Goal: Task Accomplishment & Management: Manage account settings

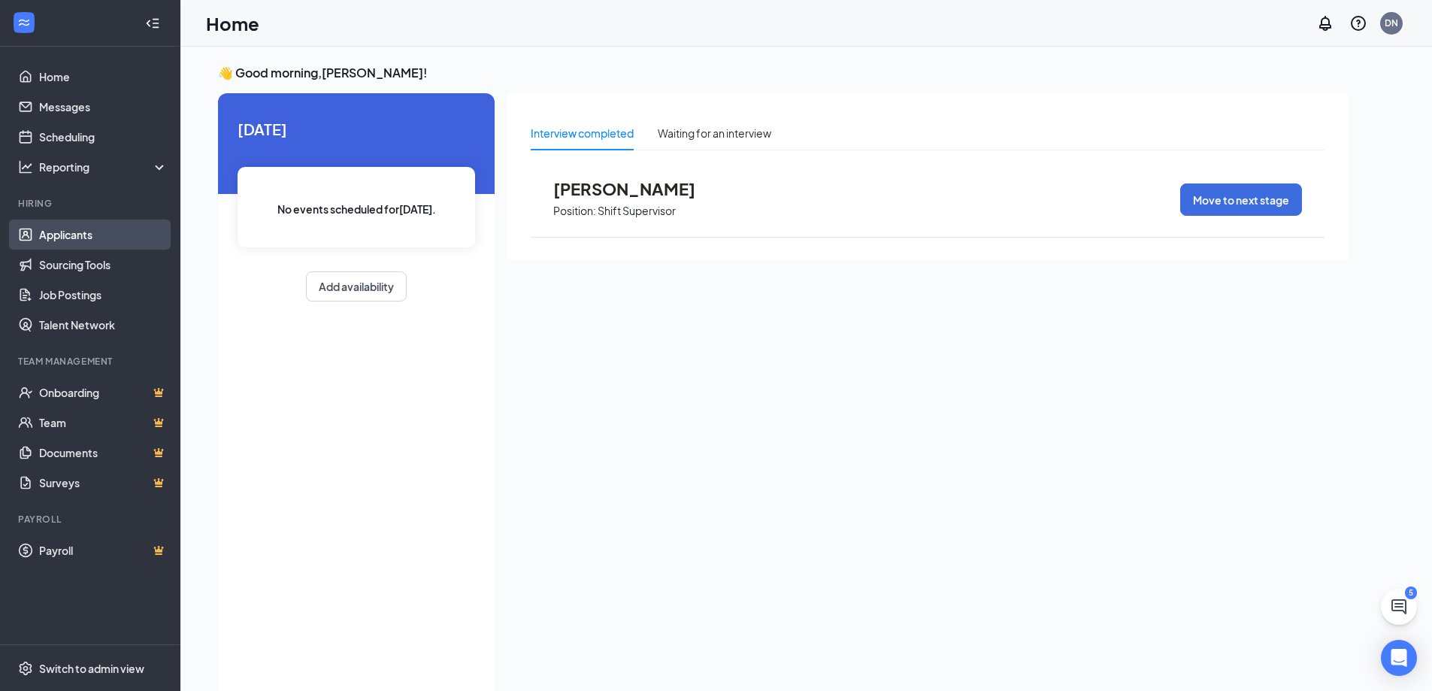
click at [56, 243] on link "Applicants" at bounding box center [103, 235] width 129 height 30
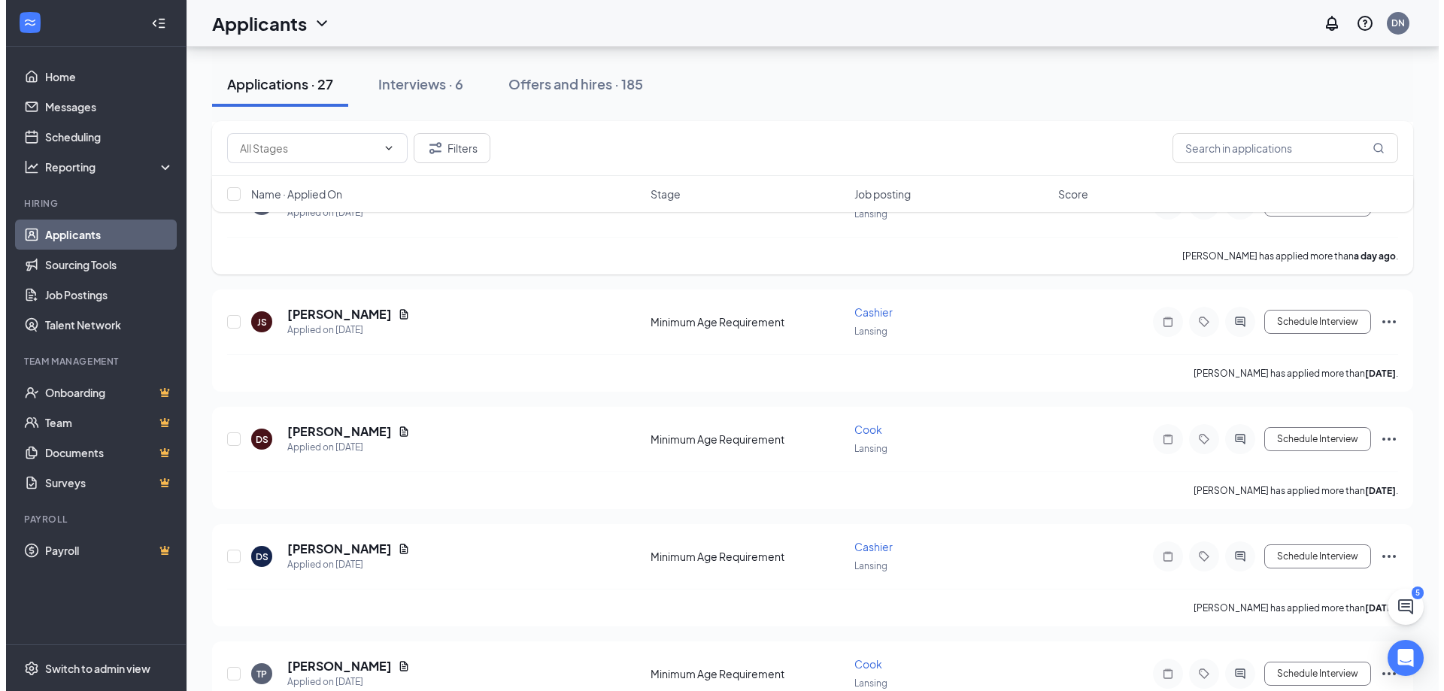
scroll to position [301, 0]
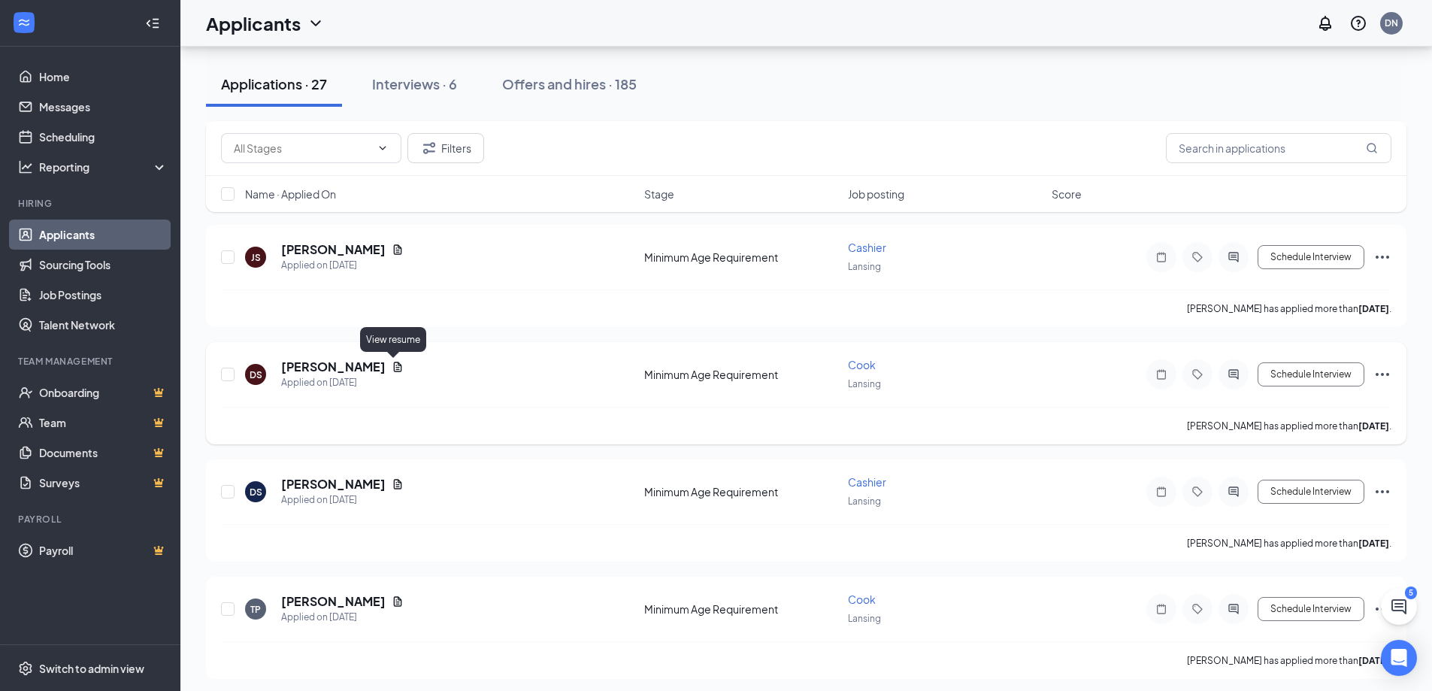
click at [398, 367] on icon "Document" at bounding box center [398, 367] width 12 height 12
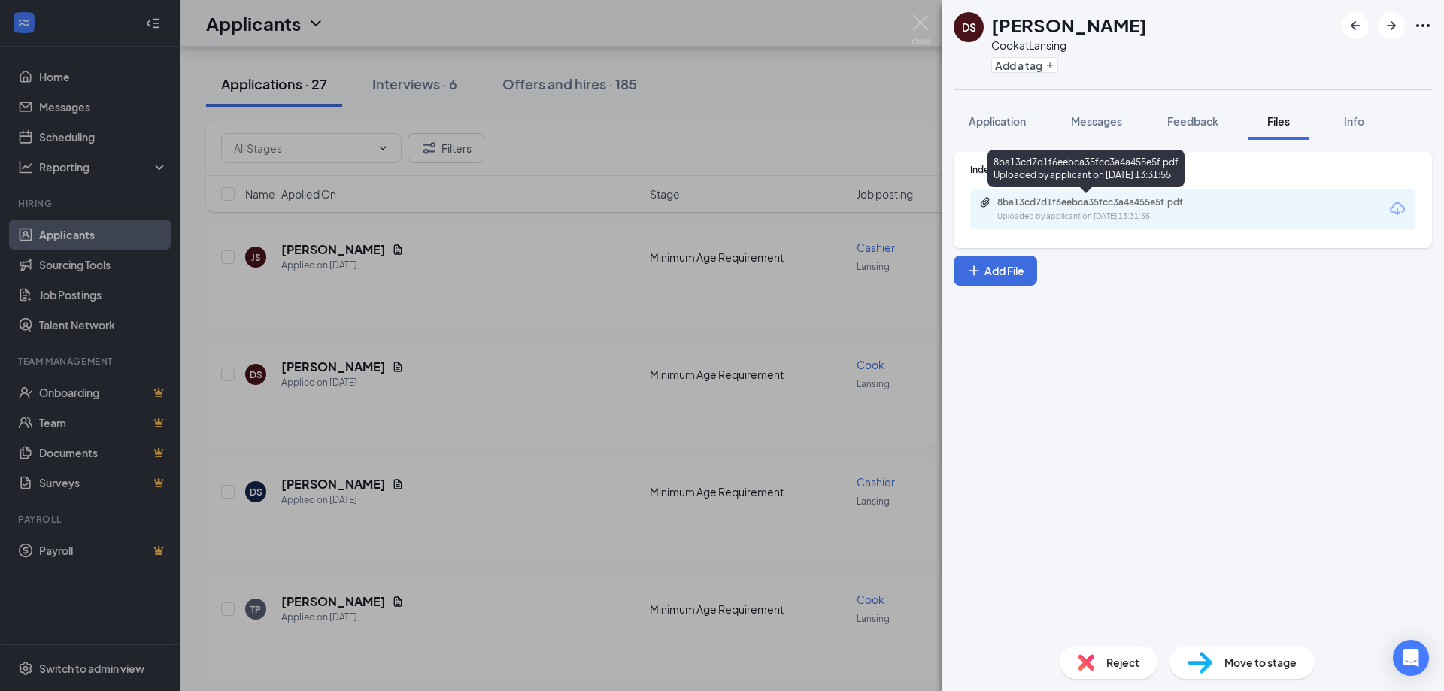
click at [1071, 211] on div "Uploaded by applicant on [DATE] 13:31:55" at bounding box center [1110, 217] width 226 height 12
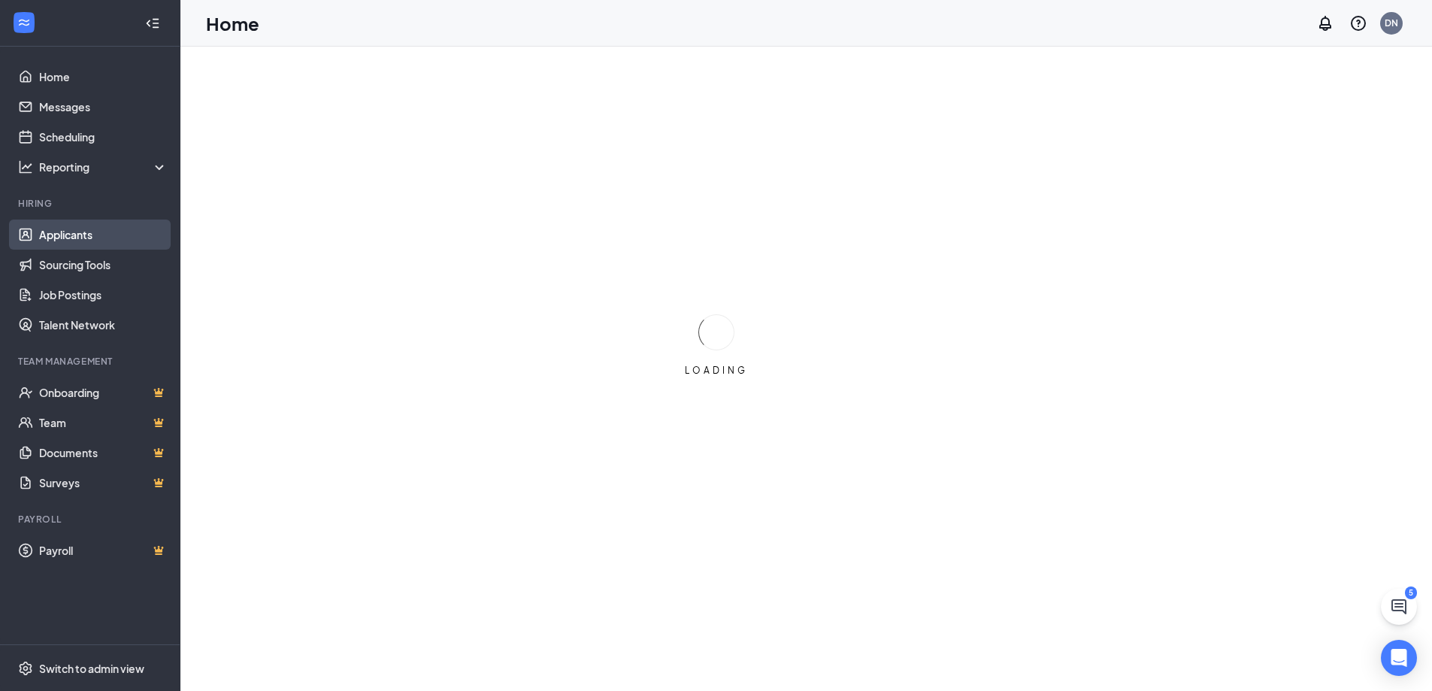
click at [80, 236] on link "Applicants" at bounding box center [103, 235] width 129 height 30
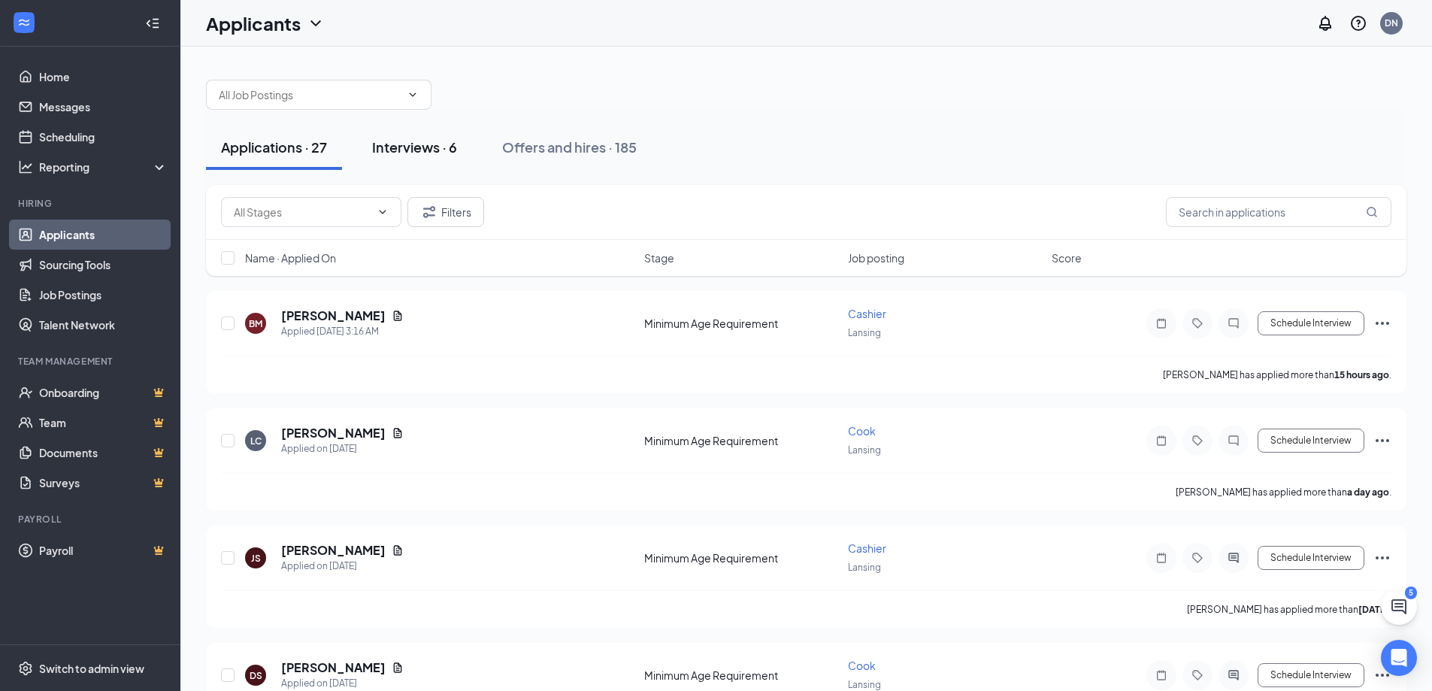
click at [378, 145] on div "Interviews · 6" at bounding box center [414, 147] width 85 height 19
